Goal: Navigation & Orientation: Go to known website

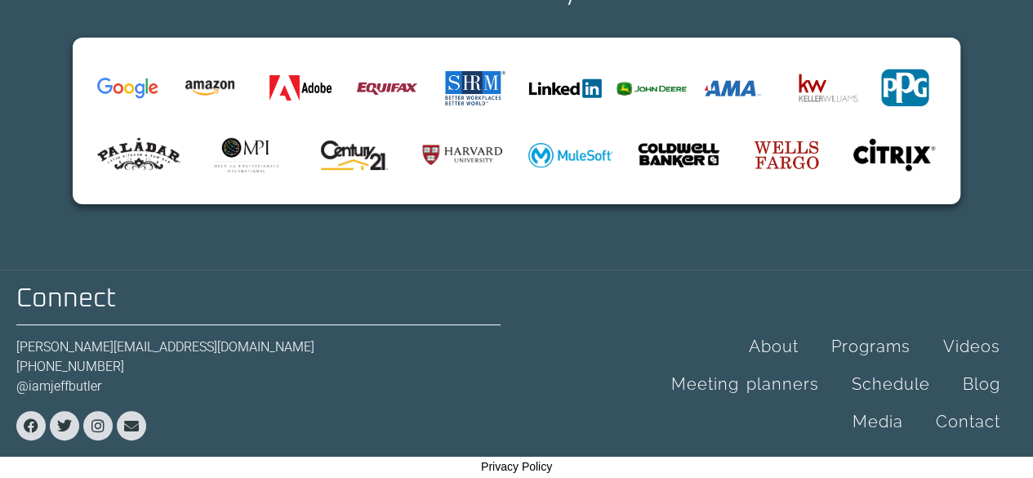
scroll to position [168, 0]
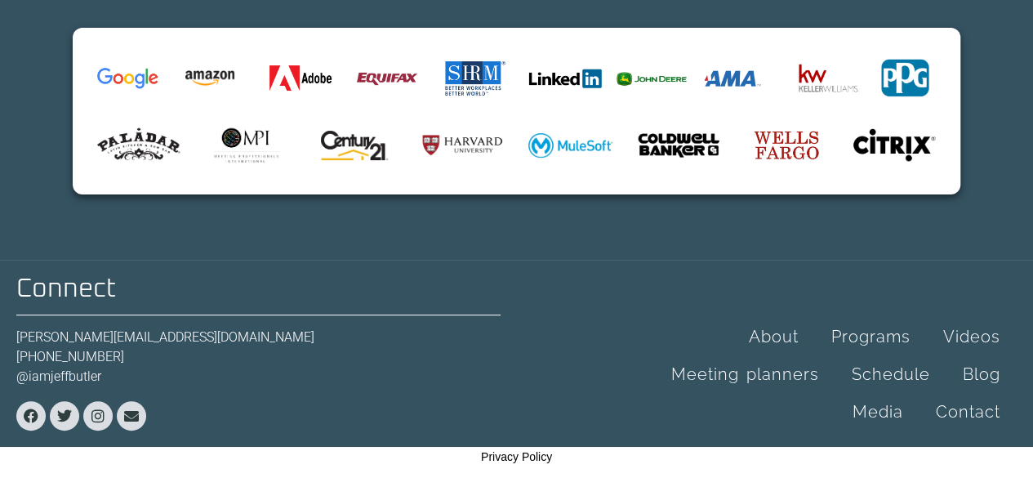
click at [423, 262] on div "Connect [PERSON_NAME][EMAIL_ADDRESS][DOMAIN_NAME] [PHONE_NUMBER] @iamjeffbutler…" at bounding box center [516, 353] width 1033 height 187
click at [106, 301] on h2 "Connect" at bounding box center [258, 289] width 484 height 26
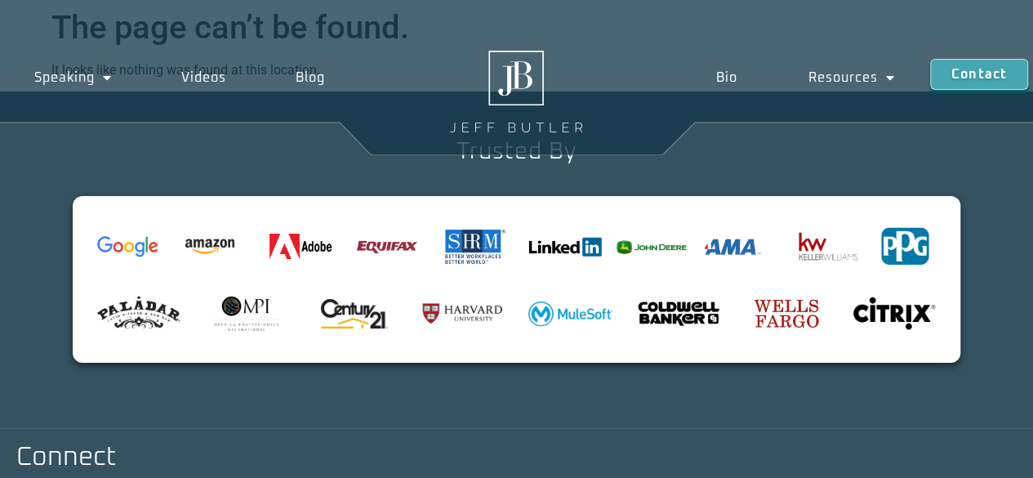
click at [157, 250] on img at bounding box center [128, 246] width 62 height 21
click at [139, 263] on div at bounding box center [128, 247] width 78 height 38
click at [148, 253] on img at bounding box center [128, 246] width 62 height 21
click at [154, 236] on img at bounding box center [128, 246] width 62 height 21
click at [147, 245] on img at bounding box center [128, 246] width 62 height 21
